Goal: Task Accomplishment & Management: Manage account settings

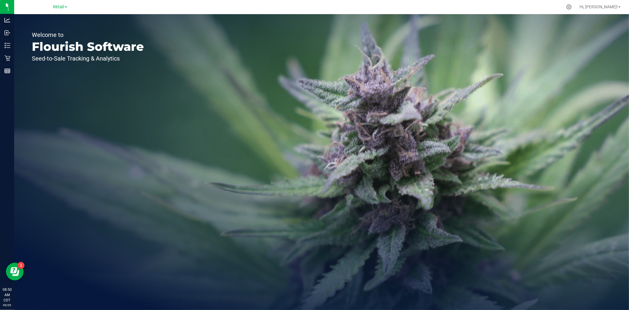
click at [60, 9] on link "Retail" at bounding box center [60, 7] width 14 height 6
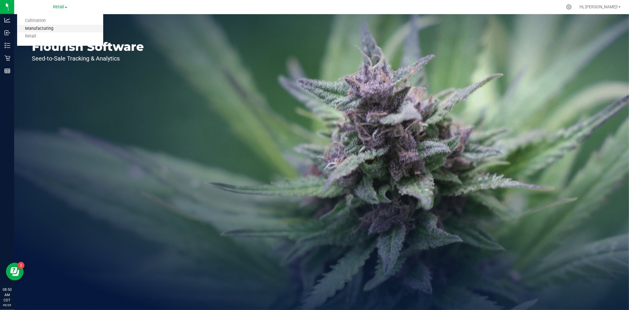
click at [53, 25] on link "Manufacturing" at bounding box center [60, 29] width 86 height 8
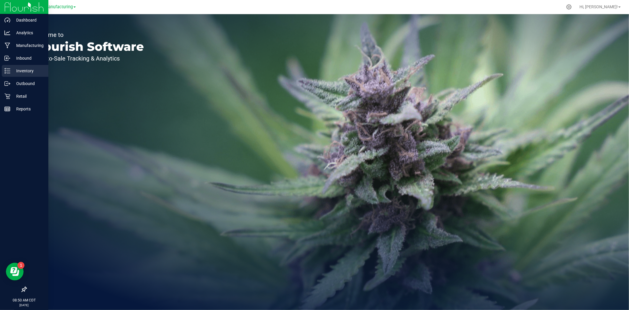
click at [9, 71] on line at bounding box center [8, 71] width 3 height 0
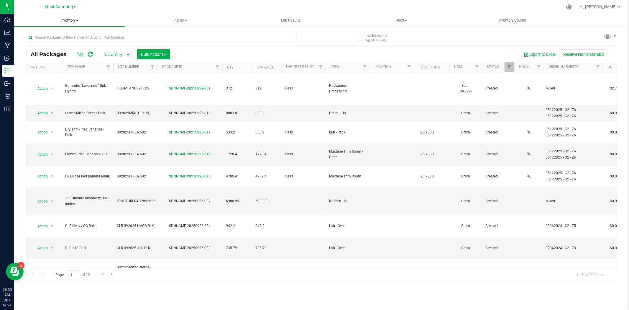
click at [67, 19] on span "Inventory" at bounding box center [69, 20] width 111 height 5
click at [56, 42] on li "All inventory" at bounding box center [69, 42] width 111 height 7
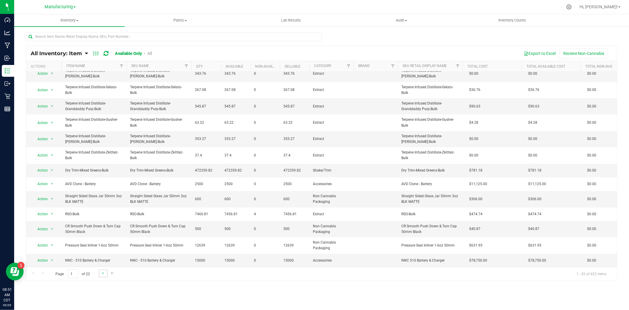
click at [99, 273] on link "Go to the next page" at bounding box center [103, 273] width 9 height 8
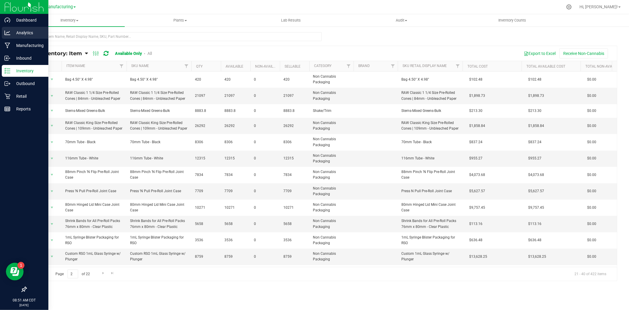
click at [12, 35] on p "Analytics" at bounding box center [27, 32] width 35 height 7
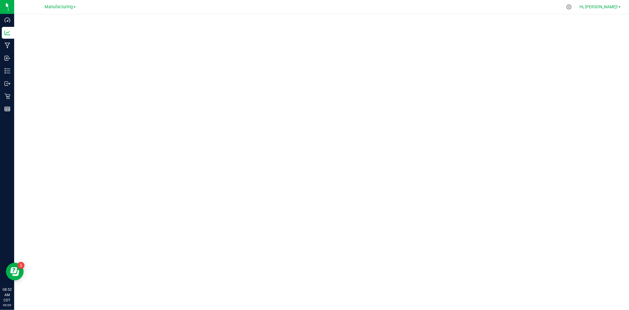
click at [608, 7] on span "Hi, [PERSON_NAME]!" at bounding box center [598, 6] width 38 height 5
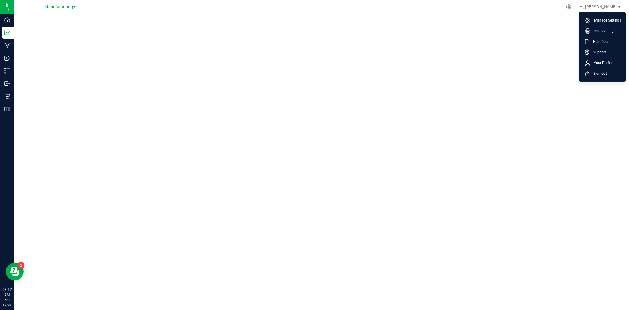
click at [598, 75] on span "Sign Out" at bounding box center [598, 73] width 17 height 6
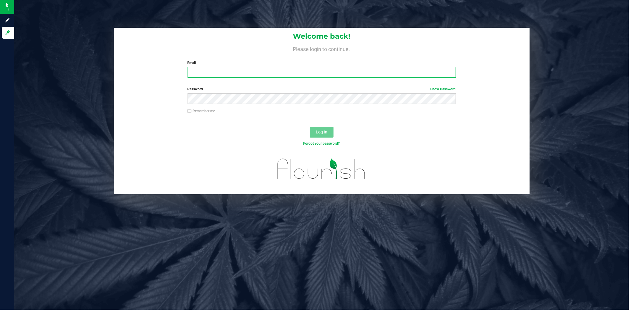
click at [223, 70] on input "Email" at bounding box center [322, 72] width 268 height 11
type input "[EMAIL_ADDRESS][PERSON_NAME][DOMAIN_NAME]"
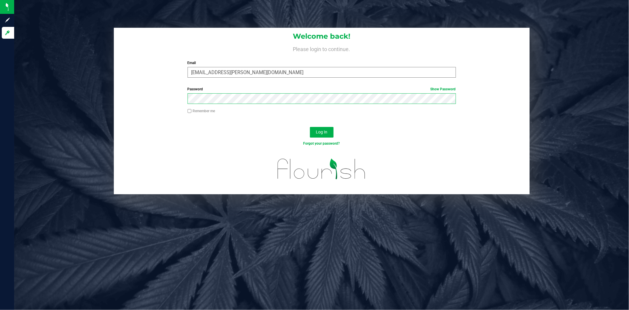
click at [310, 127] on button "Log In" at bounding box center [322, 132] width 24 height 11
